Goal: Transaction & Acquisition: Purchase product/service

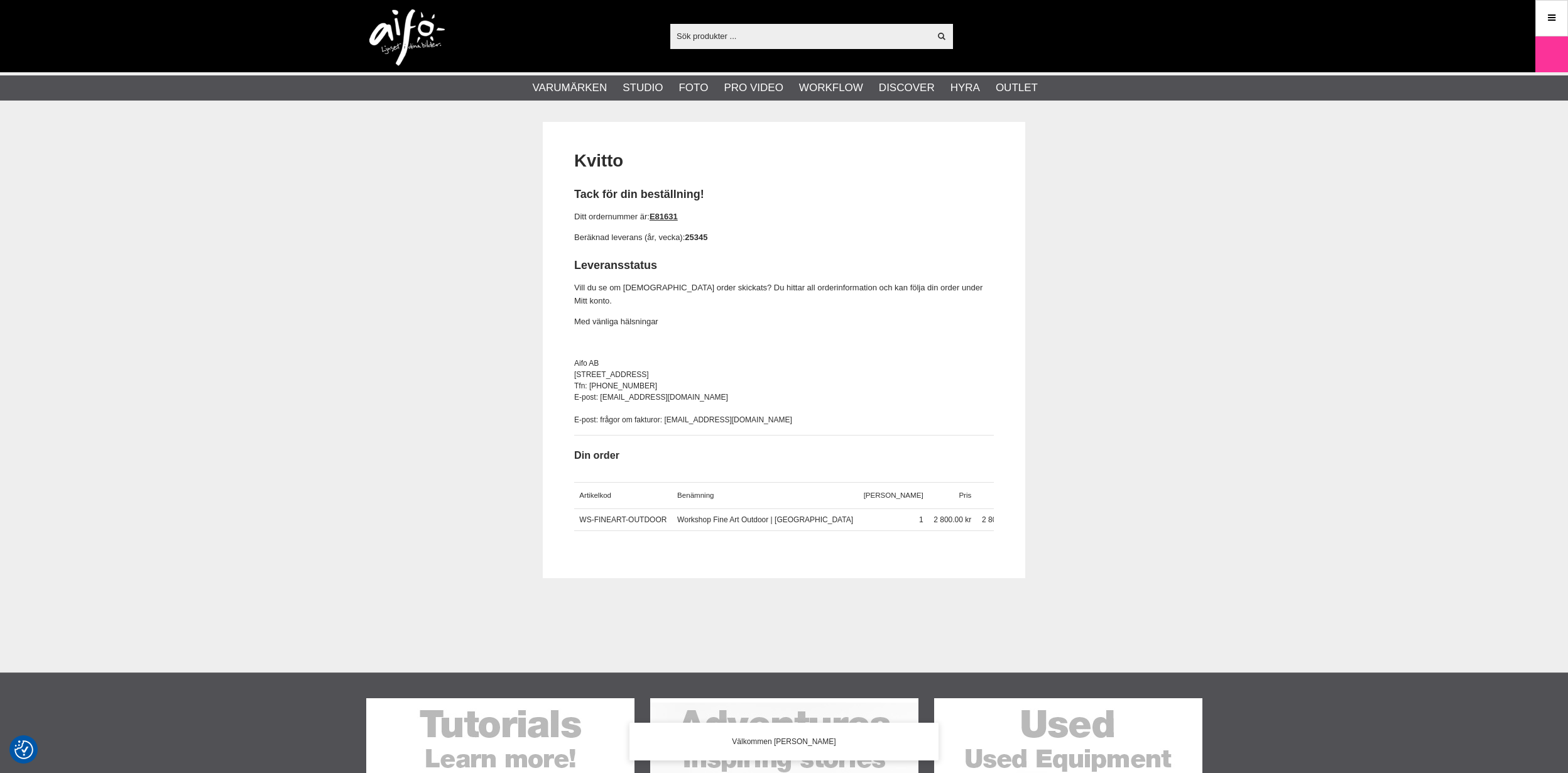
scroll to position [1, 0]
click at [729, 40] on input "text" at bounding box center [800, 35] width 259 height 19
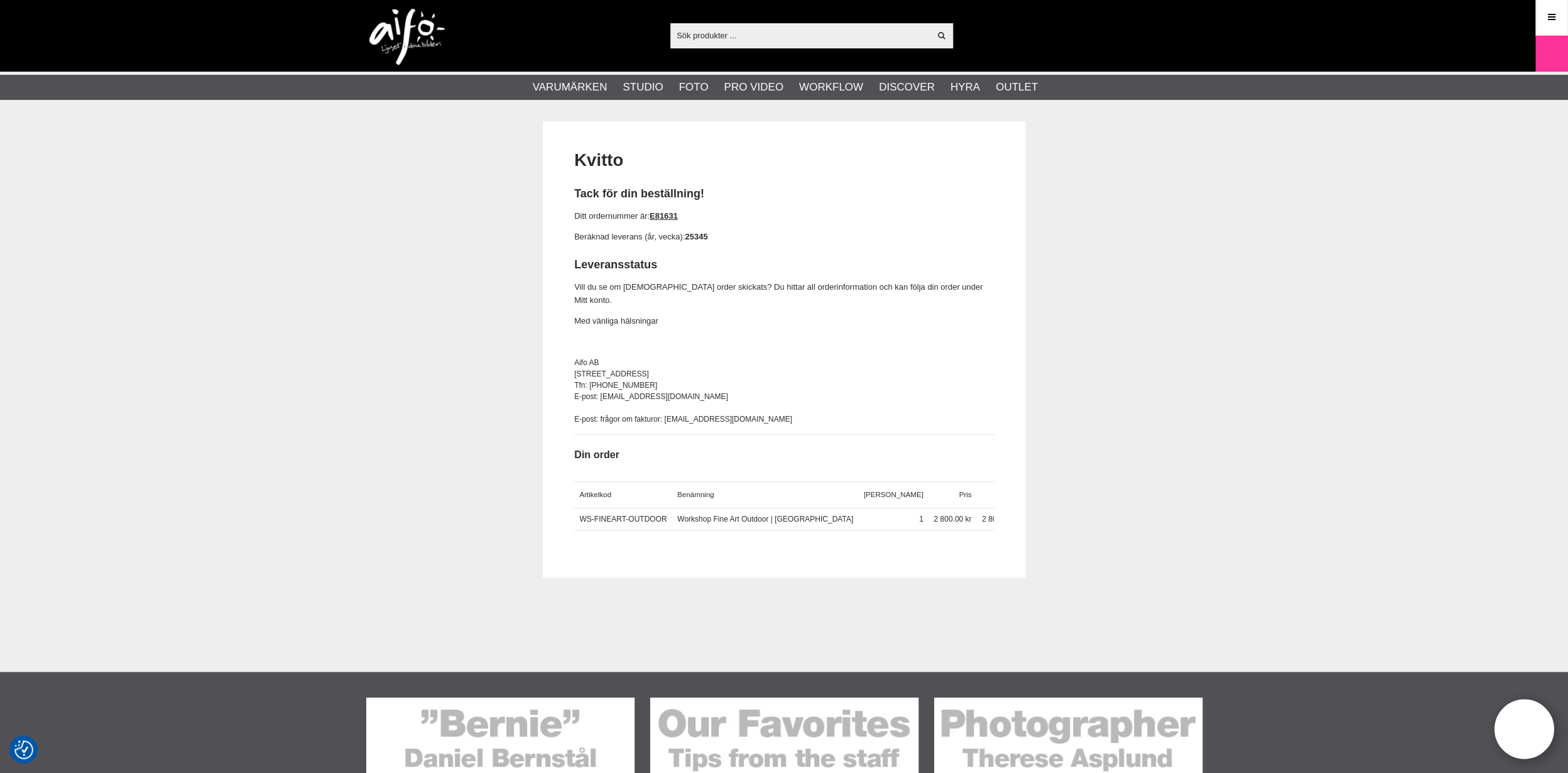
click at [718, 38] on input "text" at bounding box center [800, 35] width 259 height 19
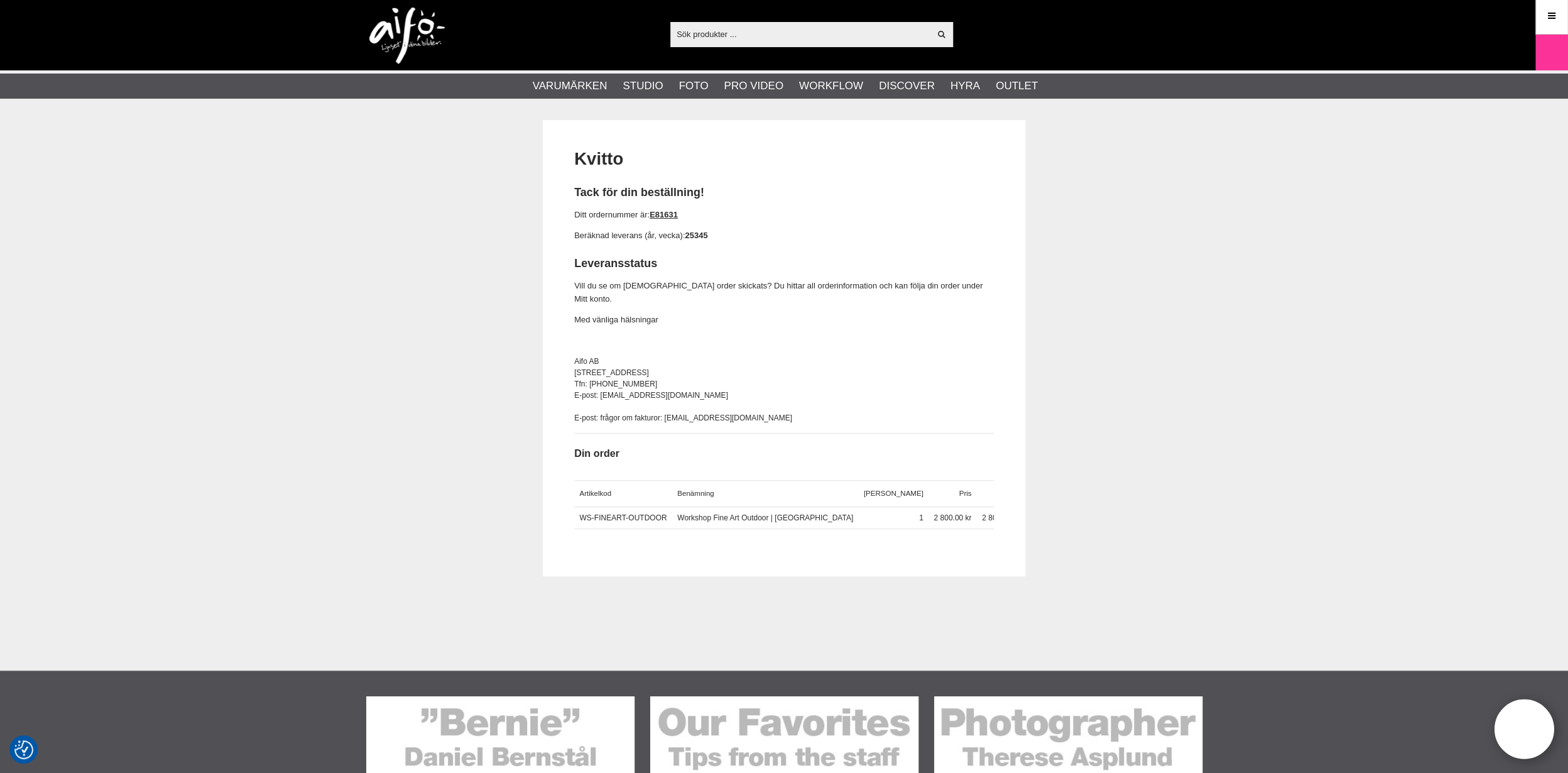
scroll to position [2, 0]
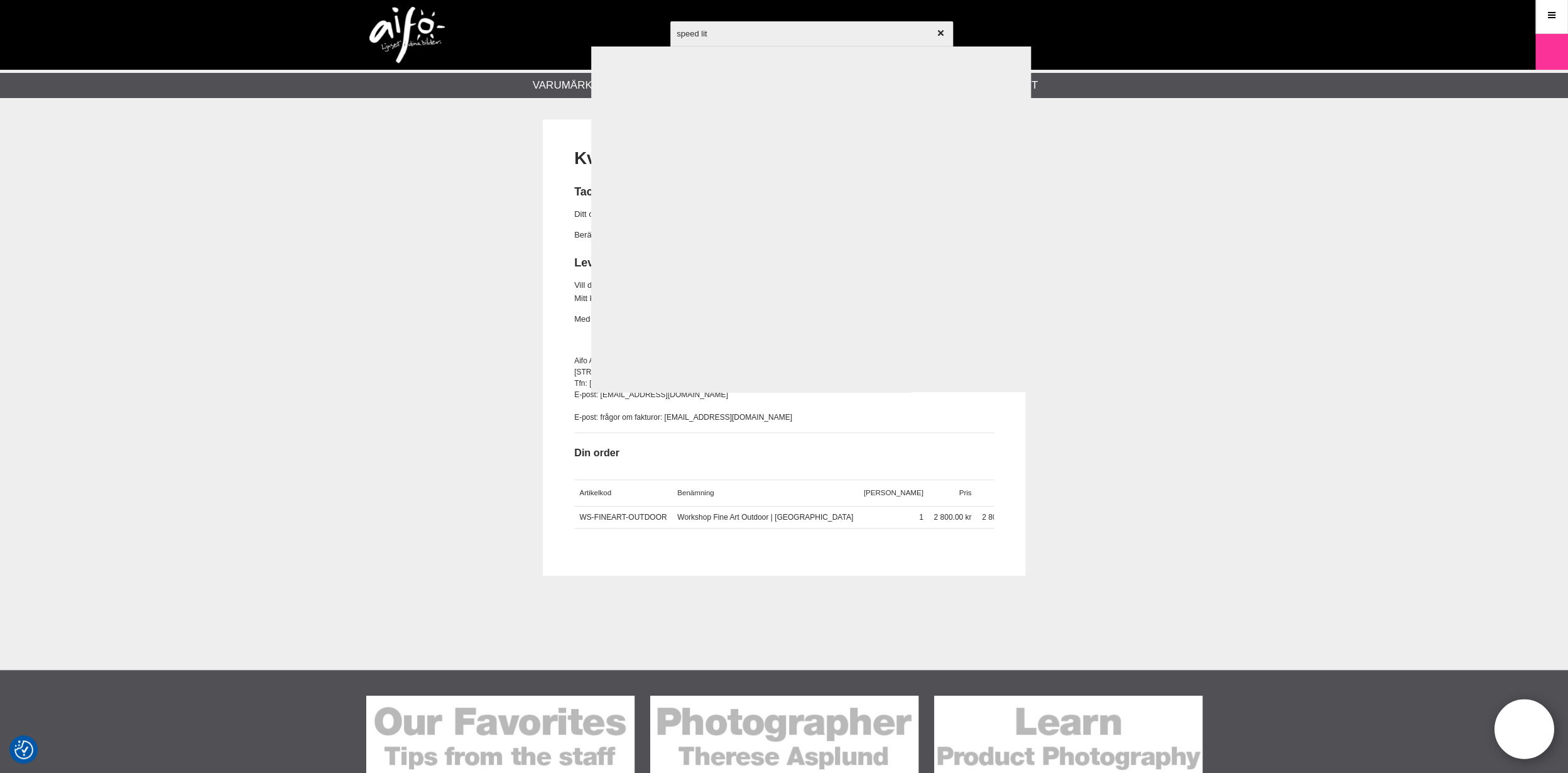
type input "speed lite"
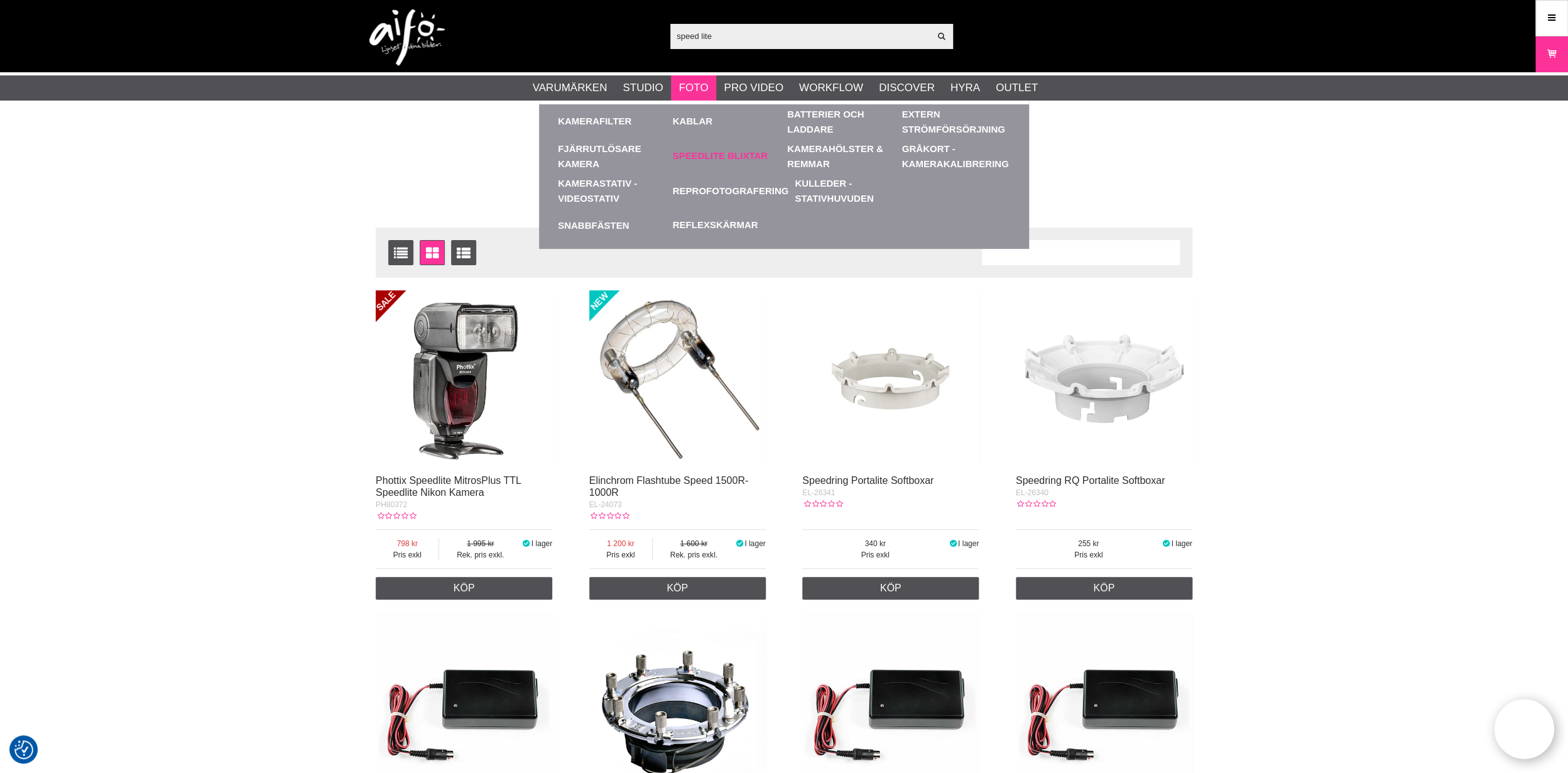
click at [722, 156] on link "Speedlite Blixtar" at bounding box center [720, 156] width 95 height 14
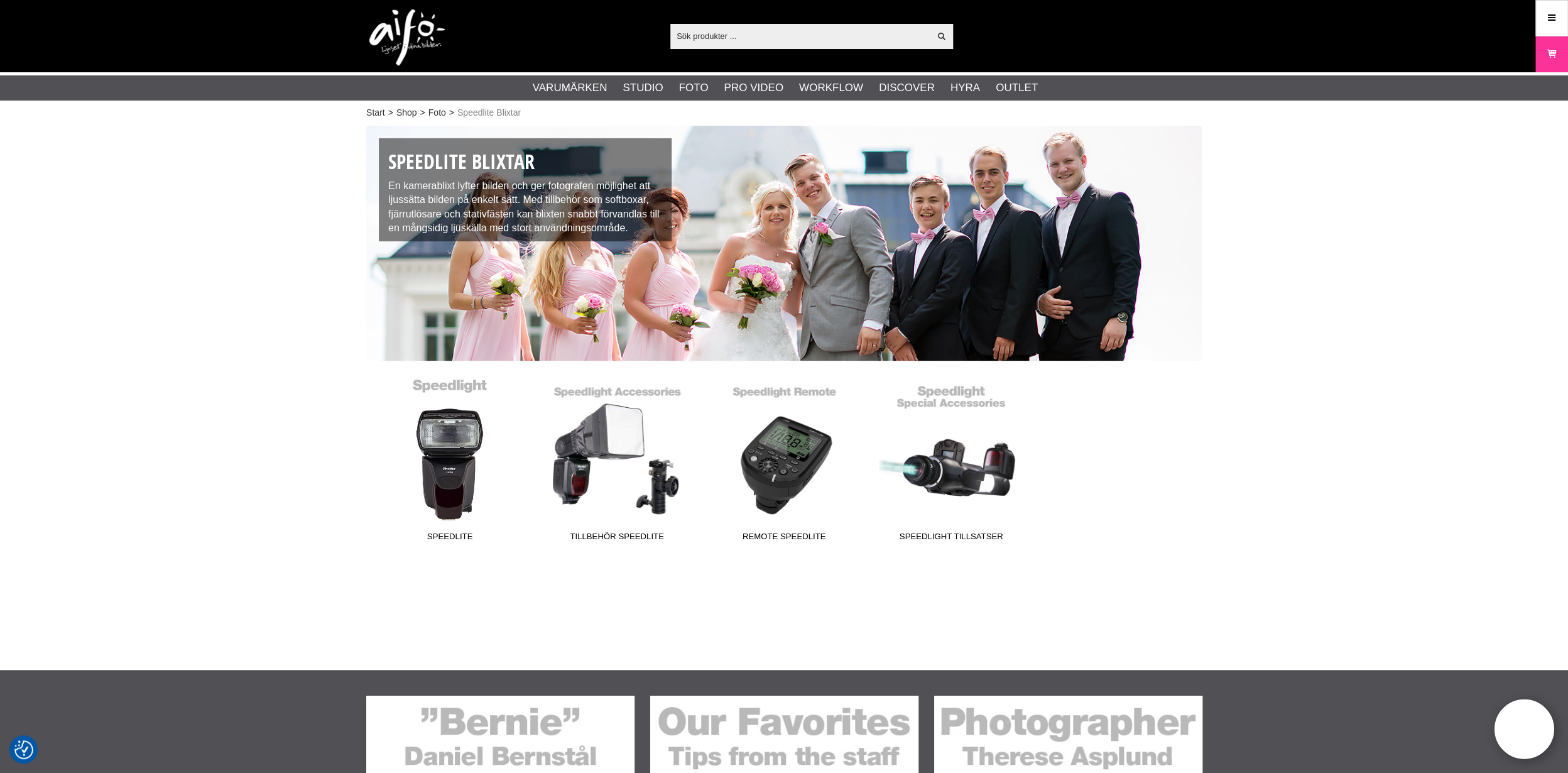
click at [464, 452] on link "Speedlite" at bounding box center [449, 462] width 167 height 170
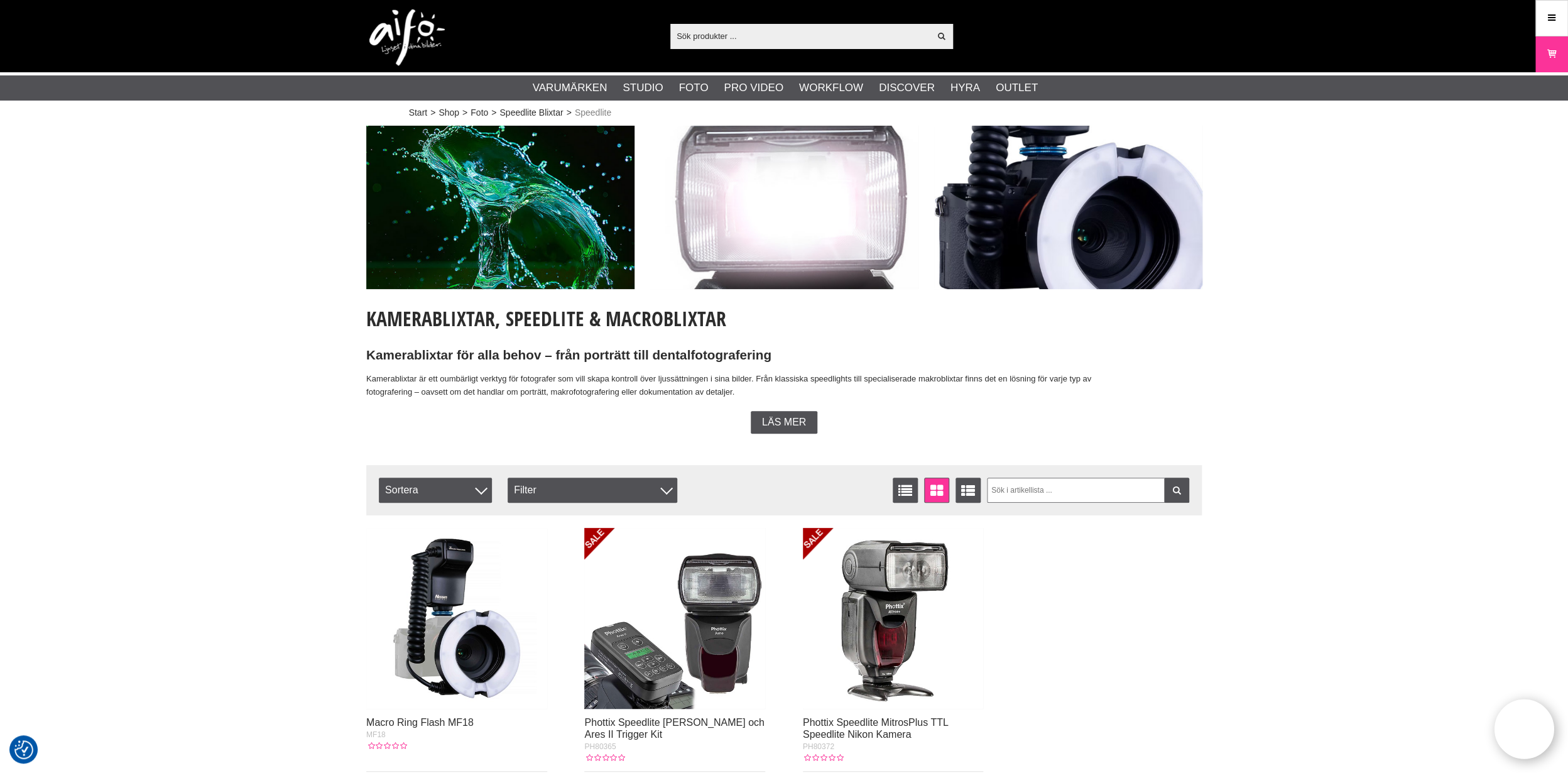
click at [783, 423] on span "Läs mer" at bounding box center [784, 422] width 44 height 11
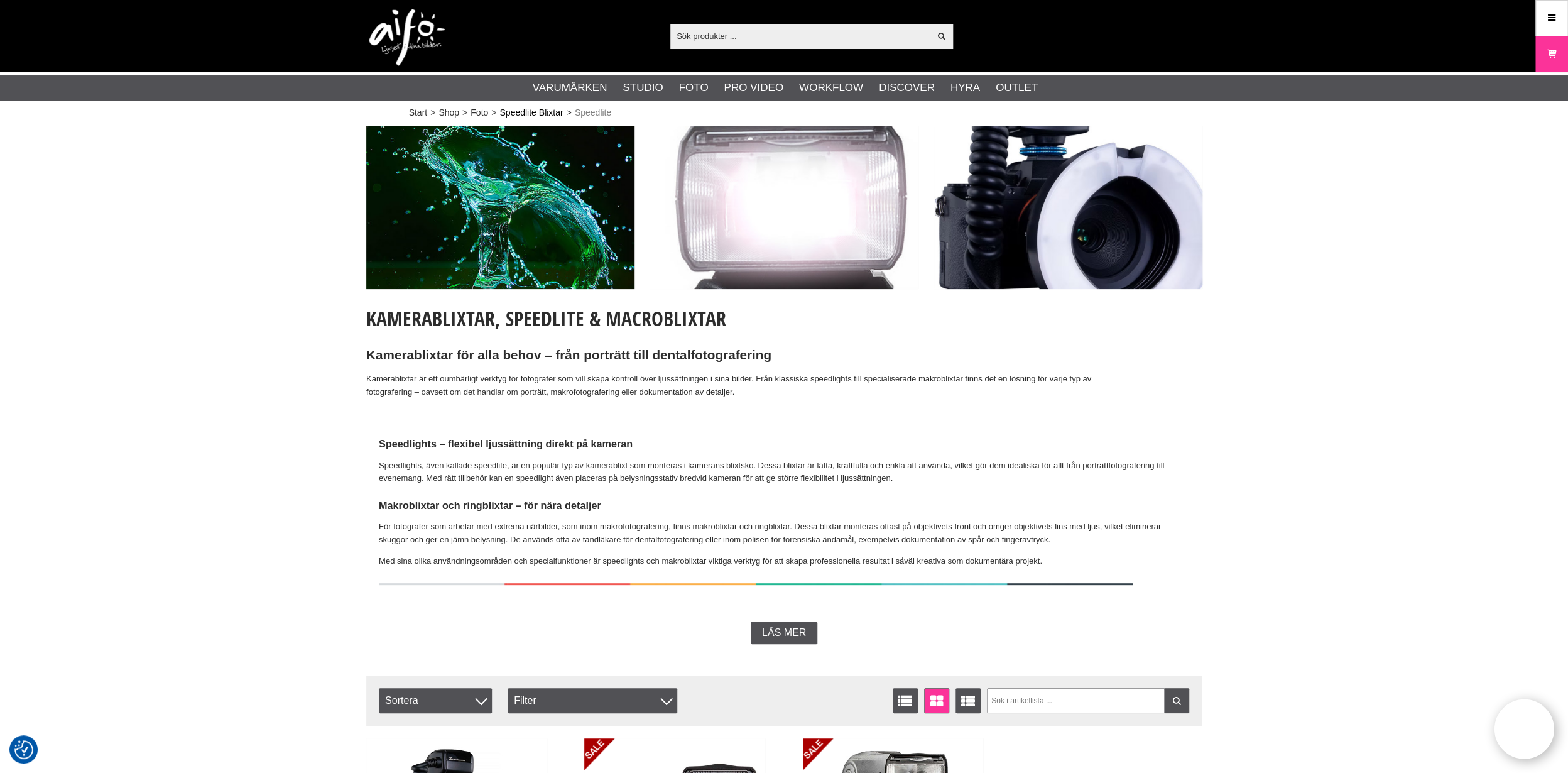
click at [541, 112] on link "Speedlite Blixtar" at bounding box center [531, 112] width 64 height 14
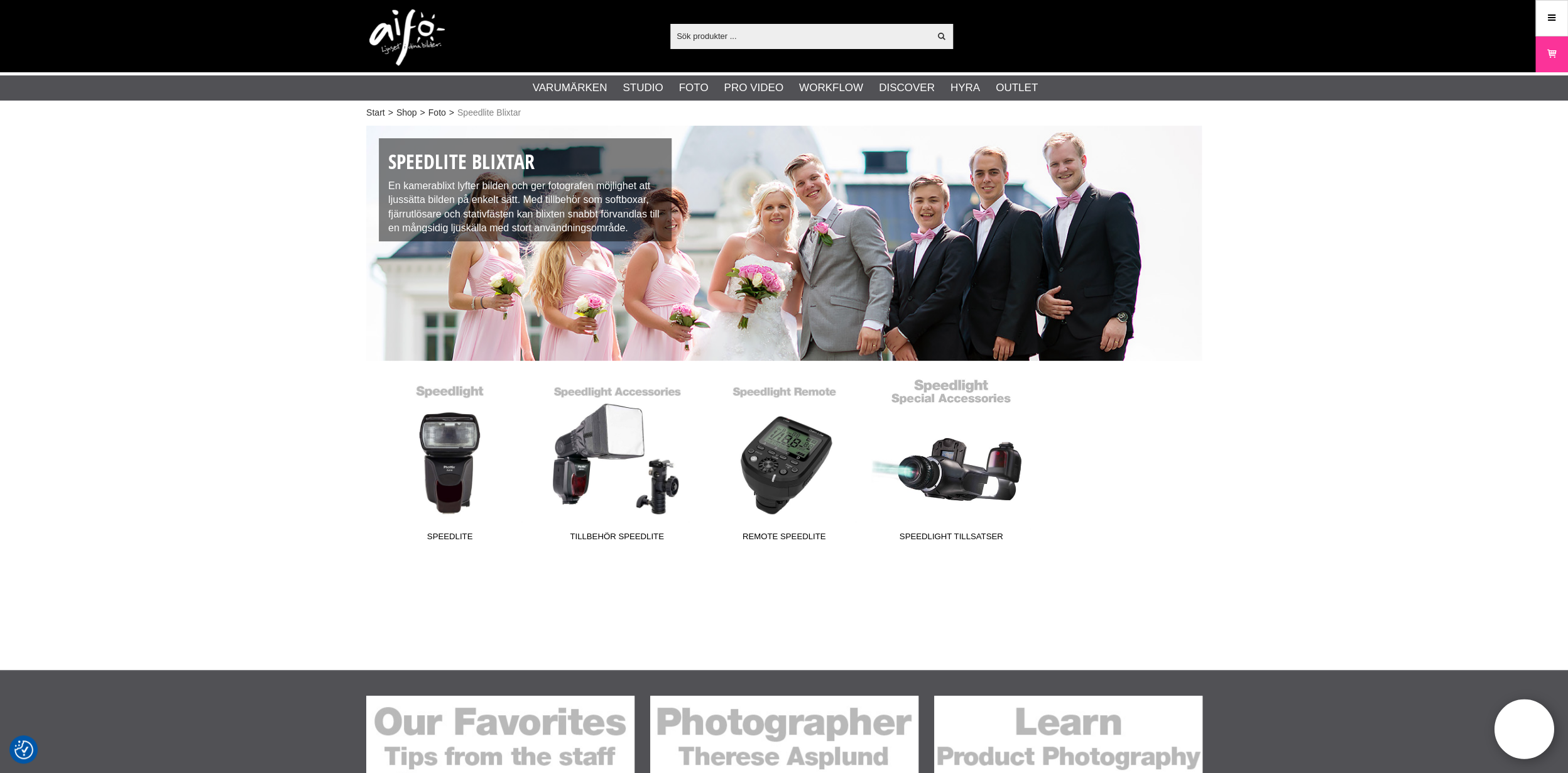
click at [942, 465] on link "Speedlight tillsatser" at bounding box center [950, 462] width 167 height 170
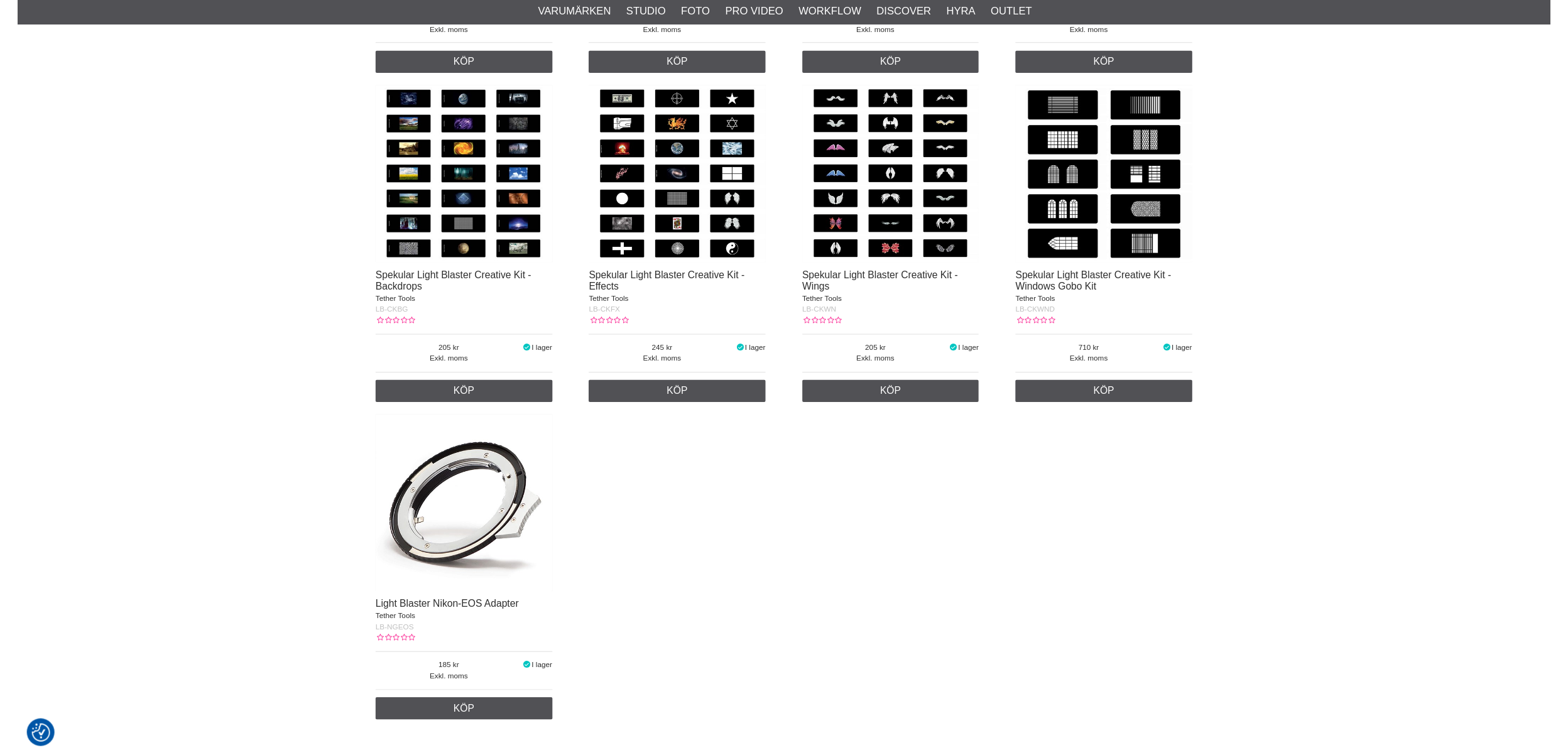
scroll to position [593, 0]
